Goal: Navigation & Orientation: Find specific page/section

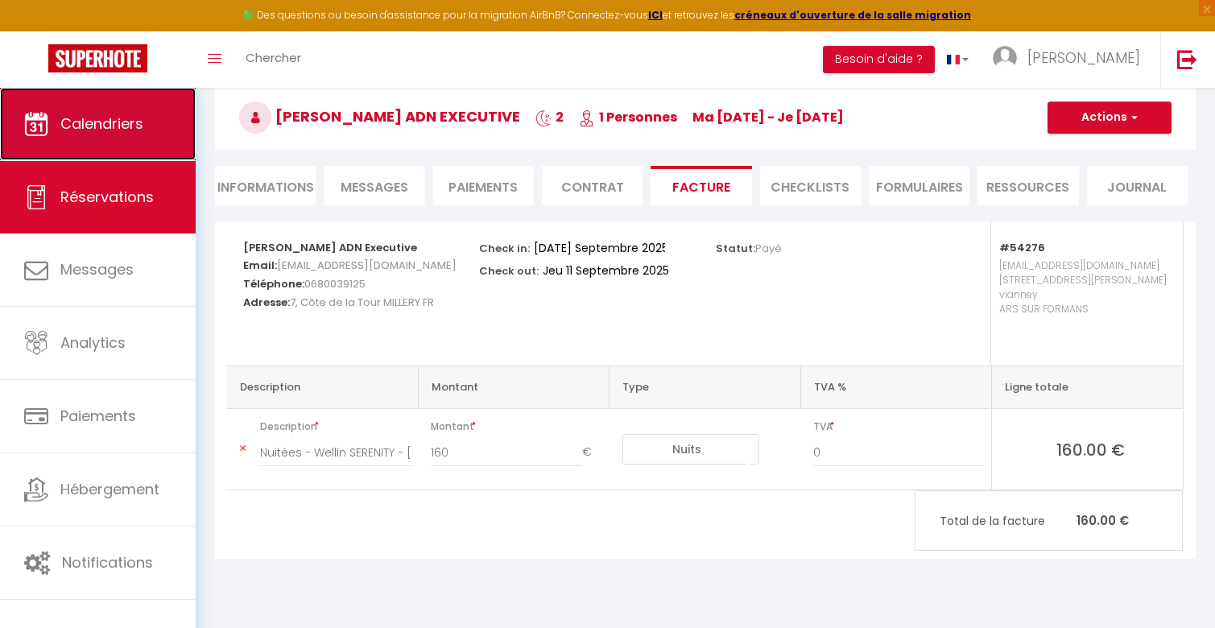
click at [134, 128] on span "Calendriers" at bounding box center [101, 124] width 83 height 20
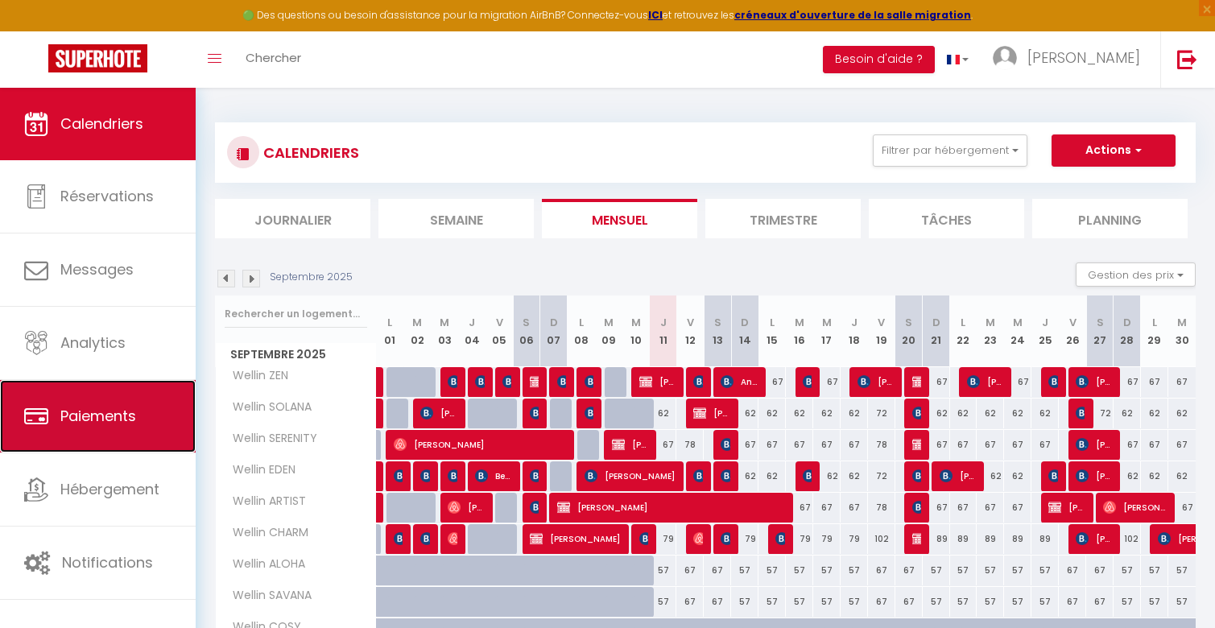
click at [95, 422] on span "Paiements" at bounding box center [98, 416] width 76 height 20
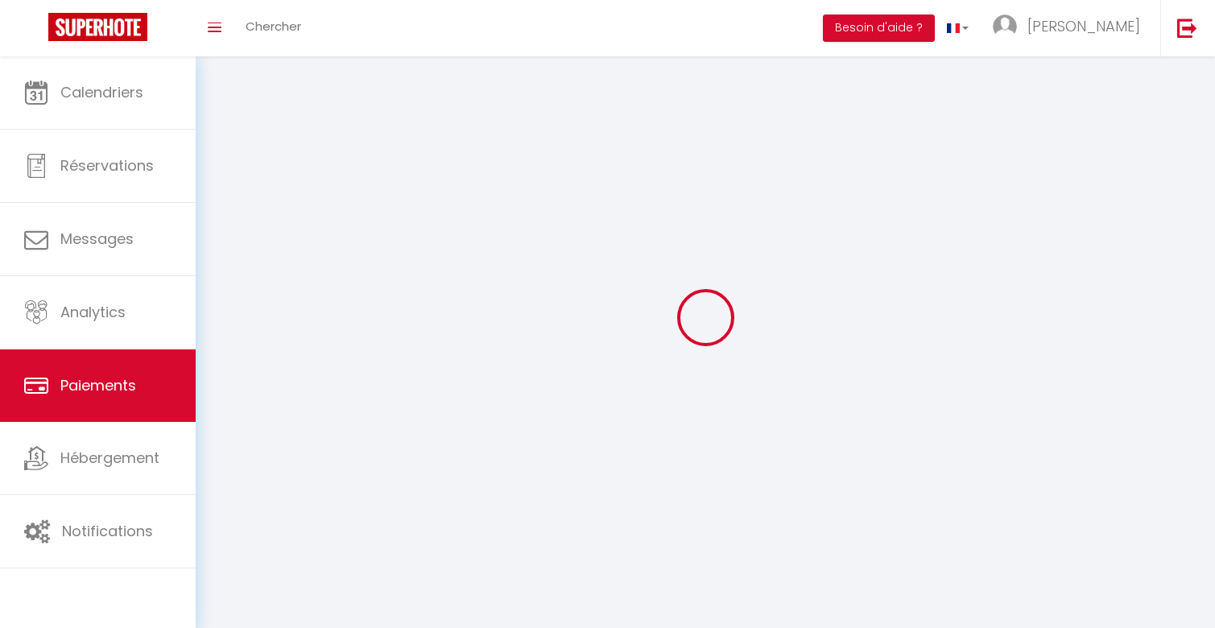
select select "2"
select select "0"
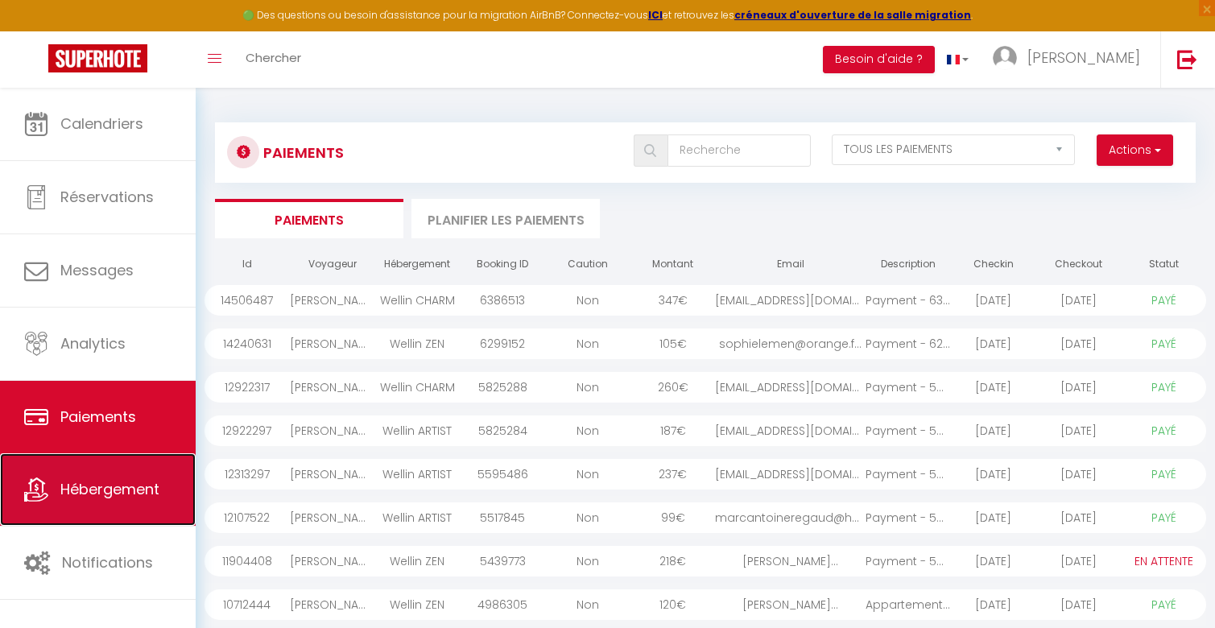
click at [94, 484] on span "Hébergement" at bounding box center [109, 489] width 99 height 20
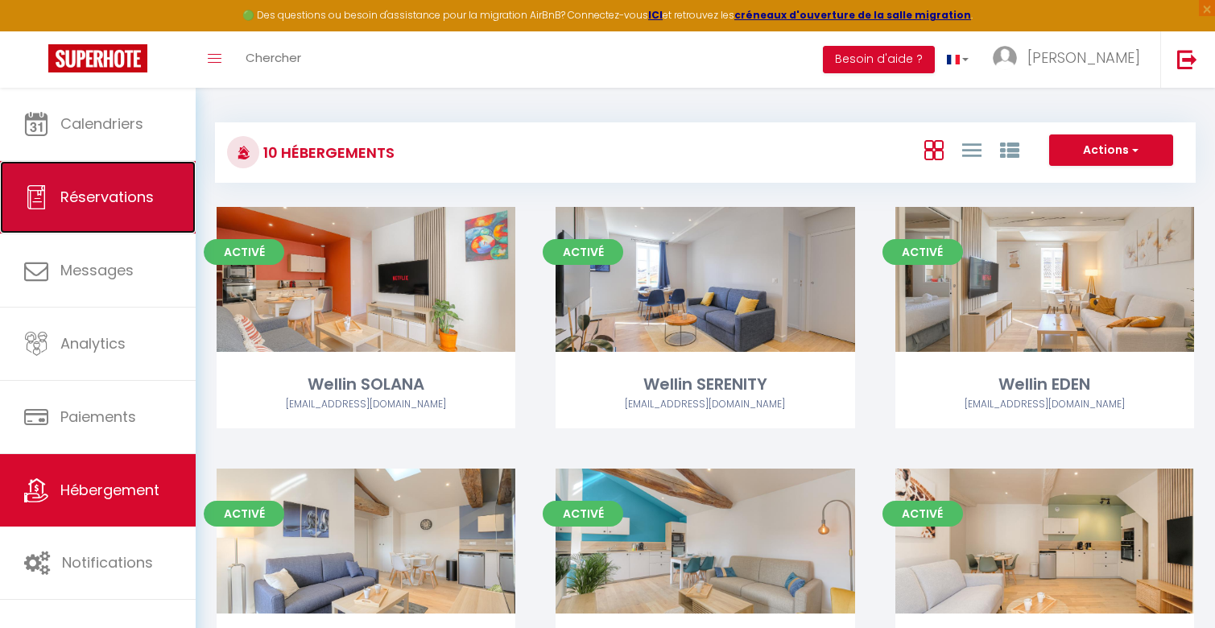
click at [102, 188] on span "Réservations" at bounding box center [106, 197] width 93 height 20
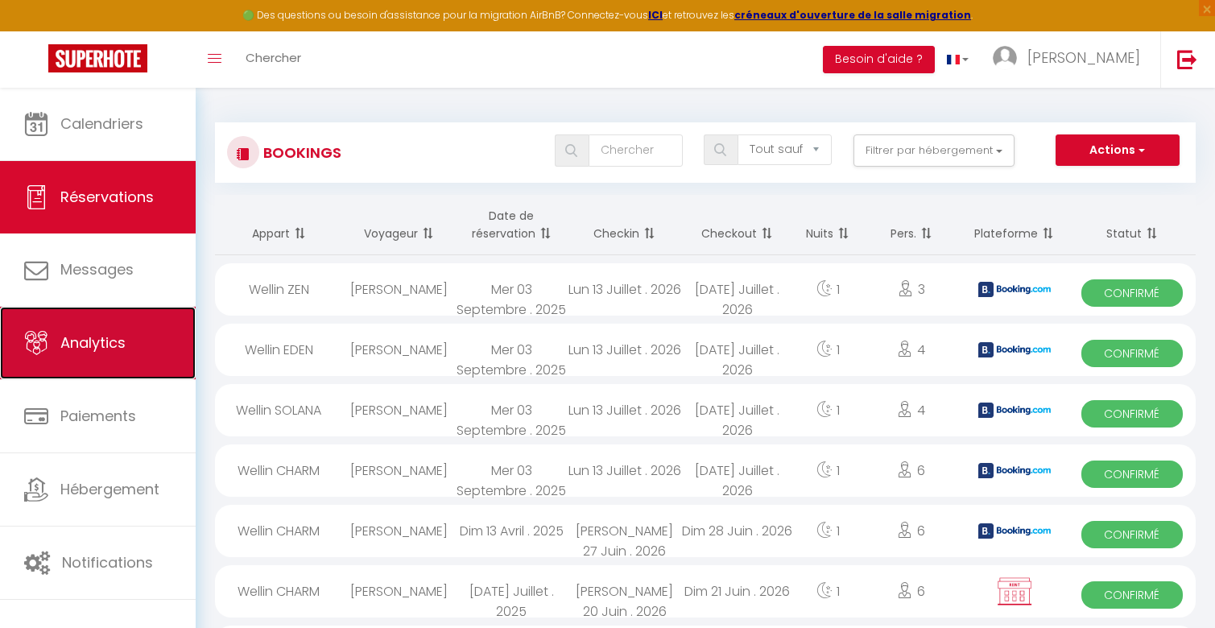
click at [101, 345] on span "Analytics" at bounding box center [92, 343] width 65 height 20
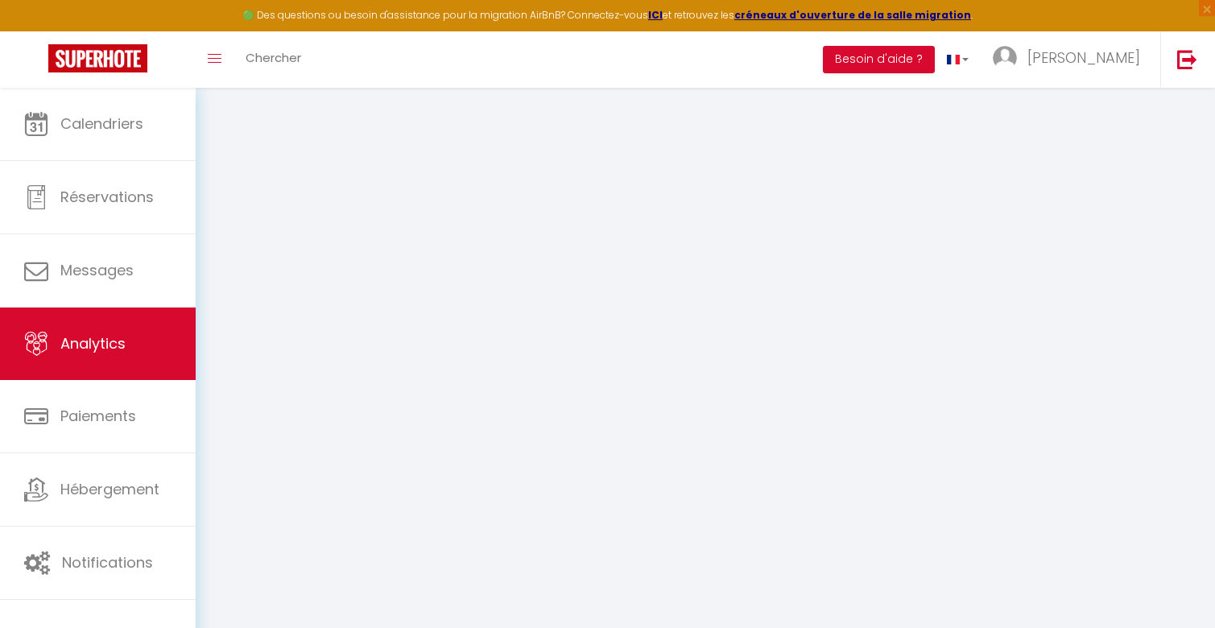
select select "2025"
select select "9"
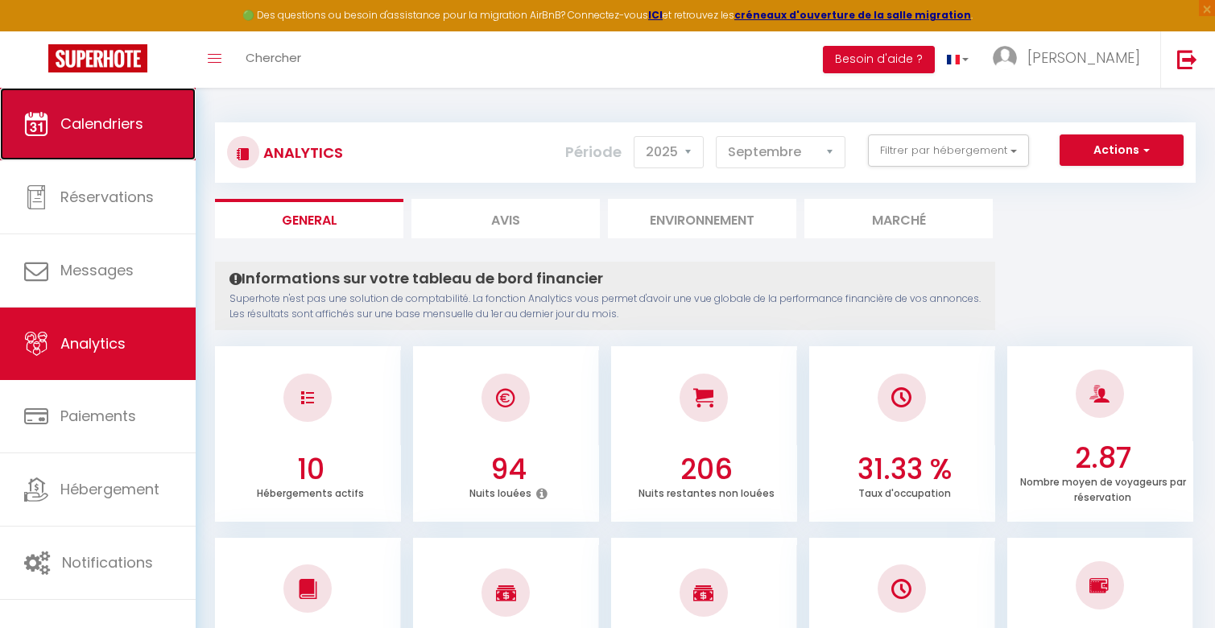
click at [110, 120] on span "Calendriers" at bounding box center [101, 124] width 83 height 20
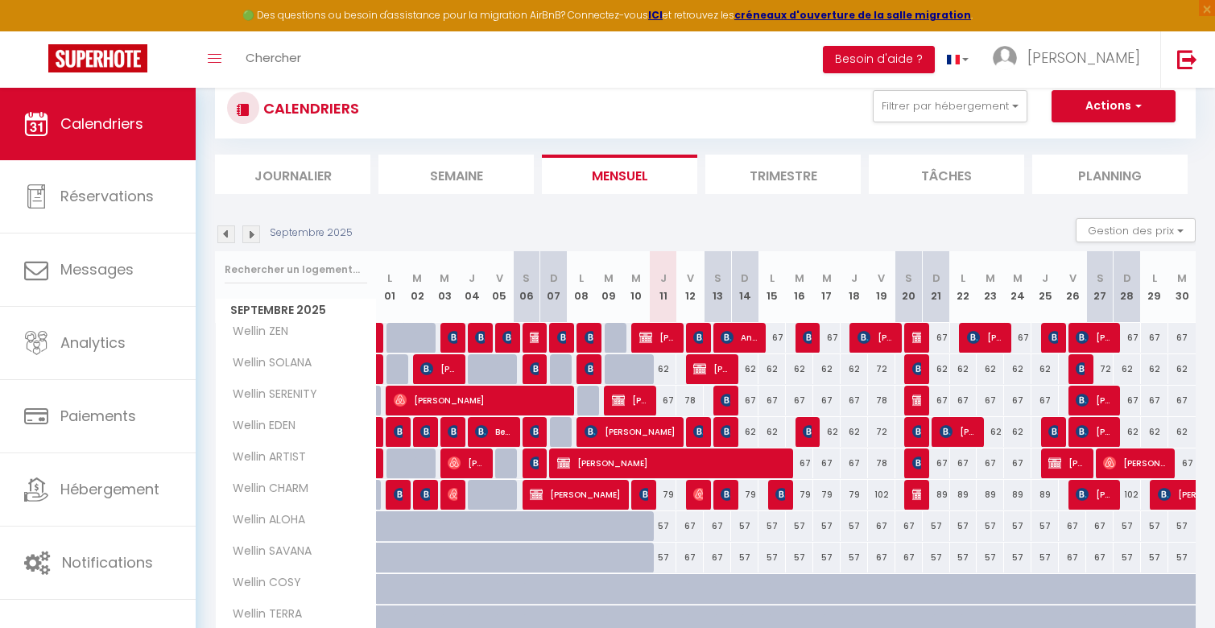
scroll to position [54, 0]
